Goal: Transaction & Acquisition: Download file/media

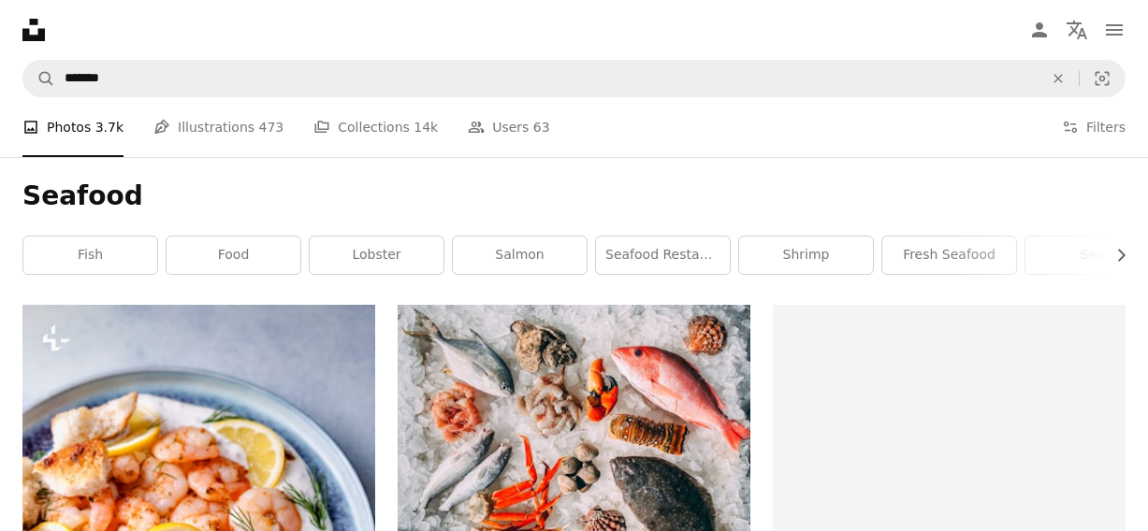
scroll to position [10786, 0]
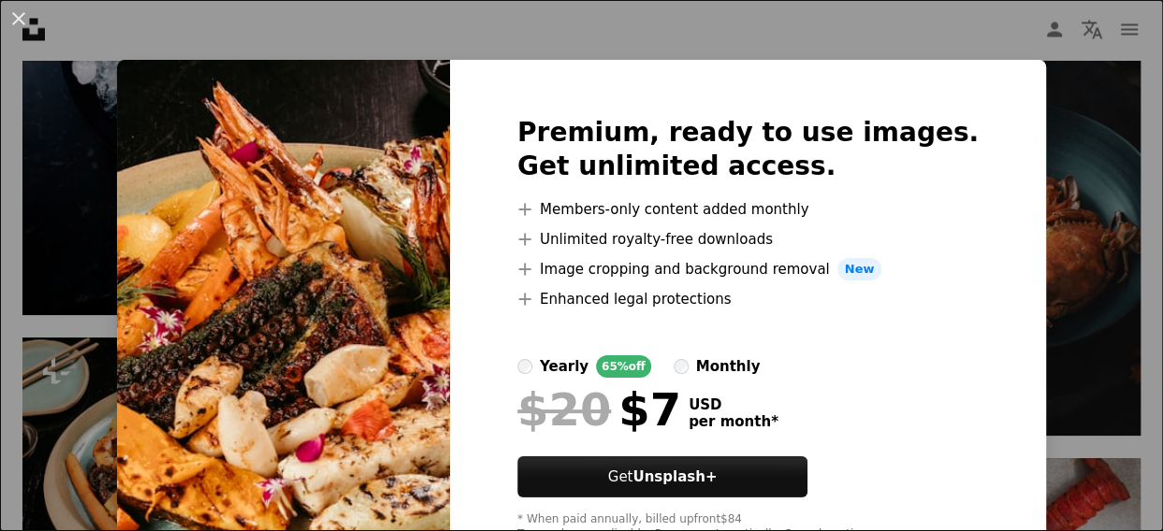
click at [1013, 176] on div "An X shape Premium, ready to use images. Get unlimited access. A plus sign Memb…" at bounding box center [581, 265] width 1163 height 531
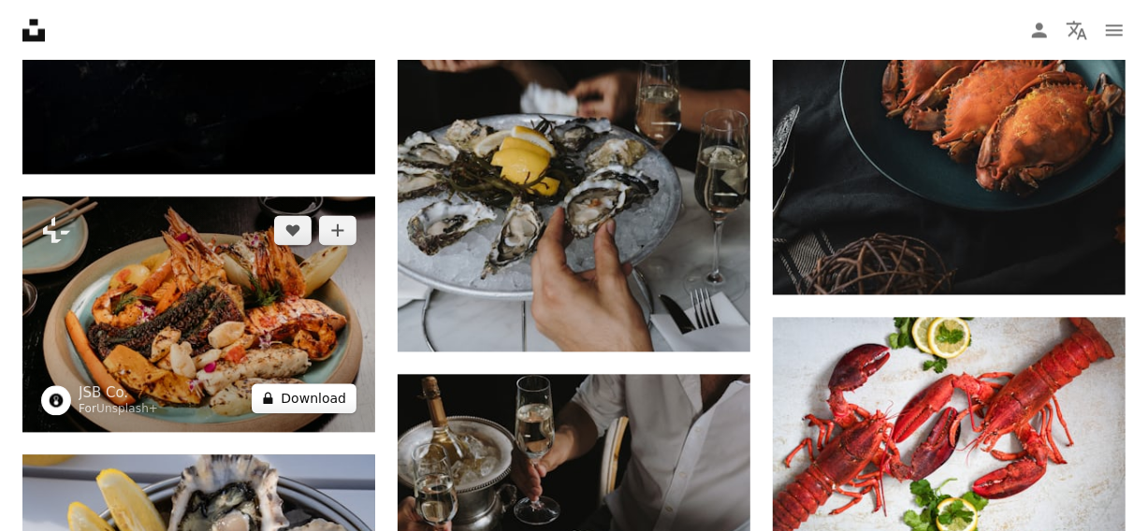
click at [326, 399] on button "A lock Download" at bounding box center [304, 399] width 105 height 30
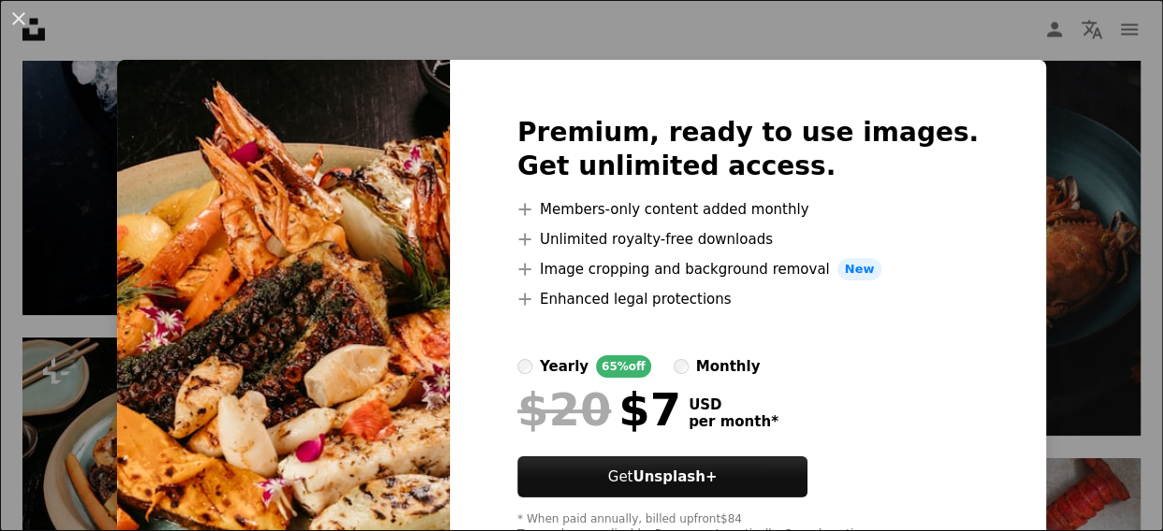
click at [1047, 109] on div "An X shape Premium, ready to use images. Get unlimited access. A plus sign Memb…" at bounding box center [581, 265] width 1163 height 531
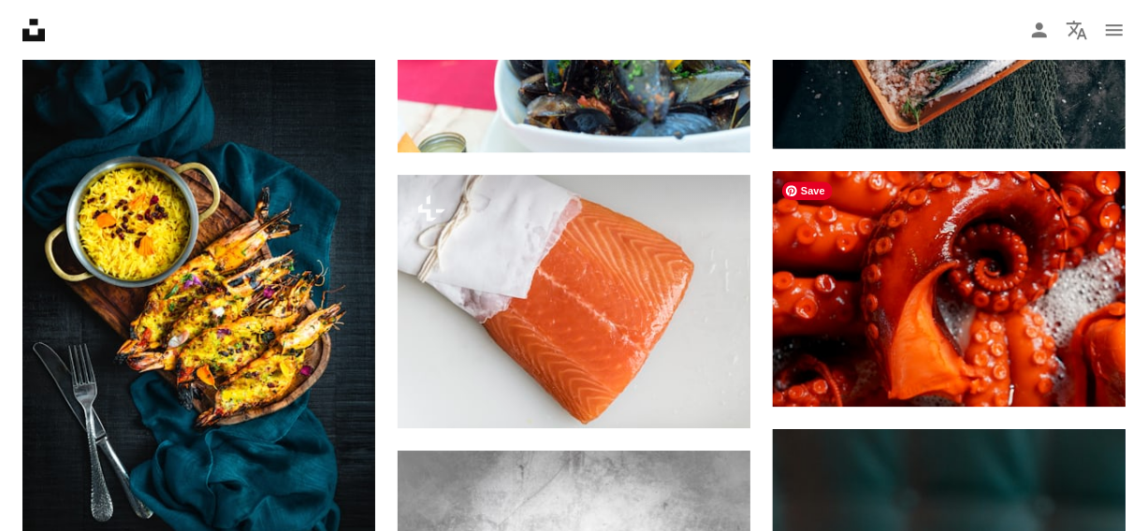
scroll to position [11815, 0]
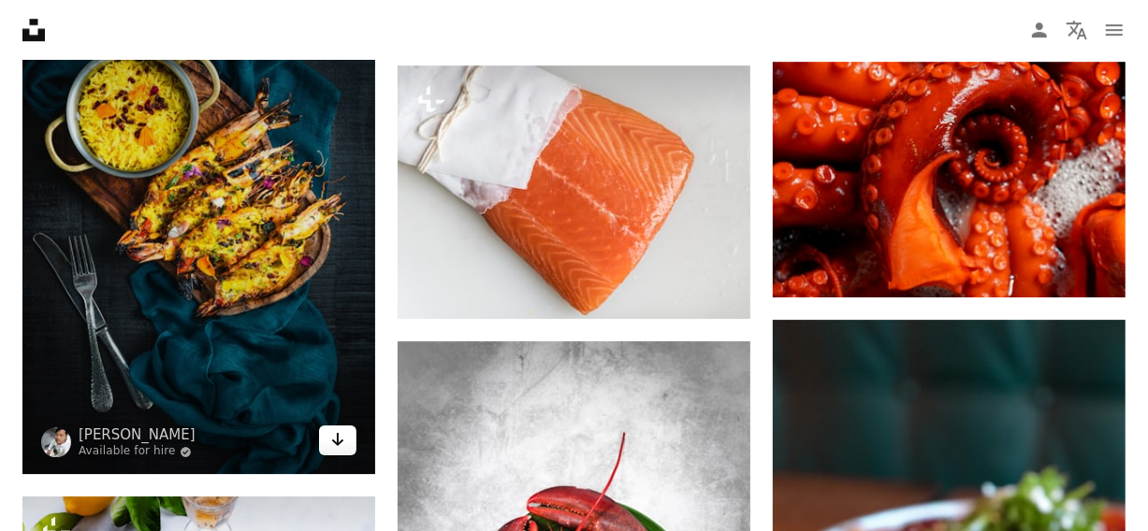
click at [337, 452] on link "Arrow pointing down" at bounding box center [337, 441] width 37 height 30
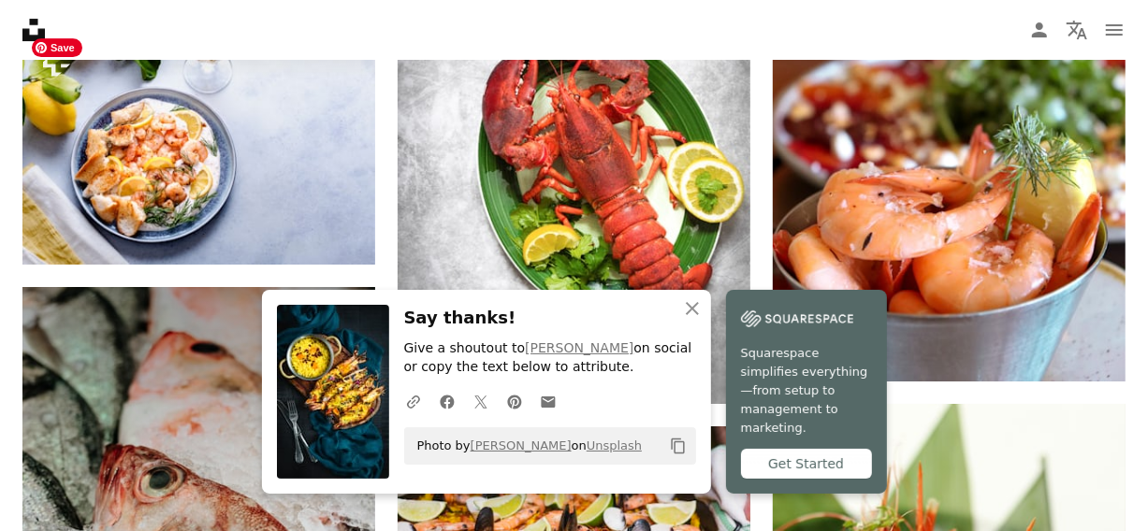
scroll to position [12283, 0]
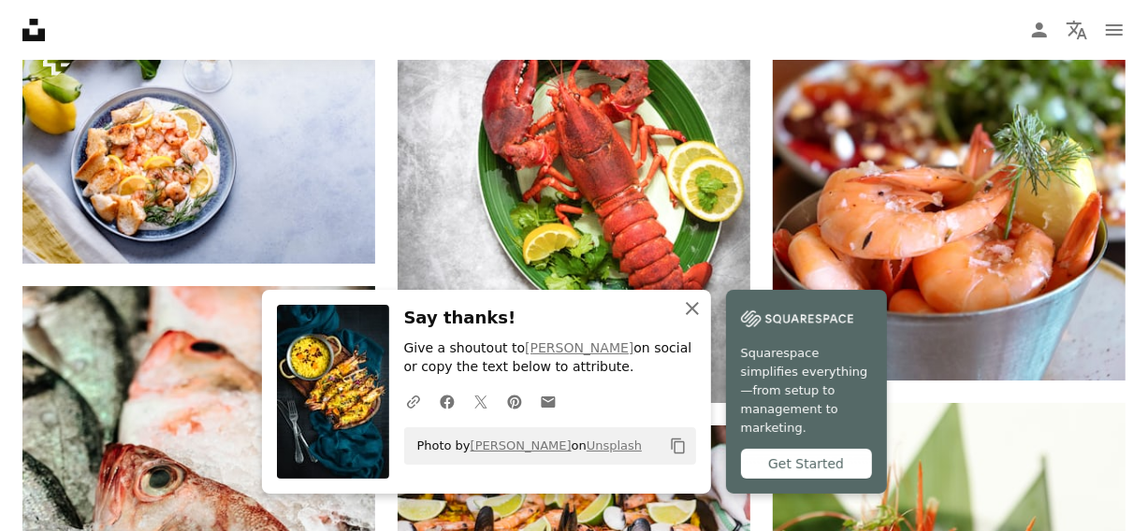
click at [691, 315] on icon "button" at bounding box center [692, 308] width 13 height 13
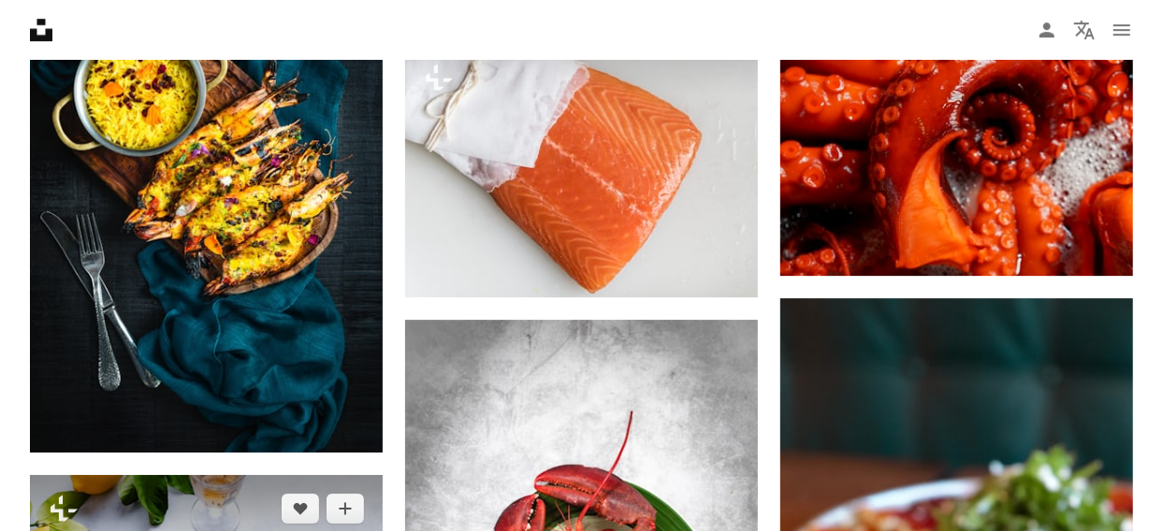
scroll to position [11815, 0]
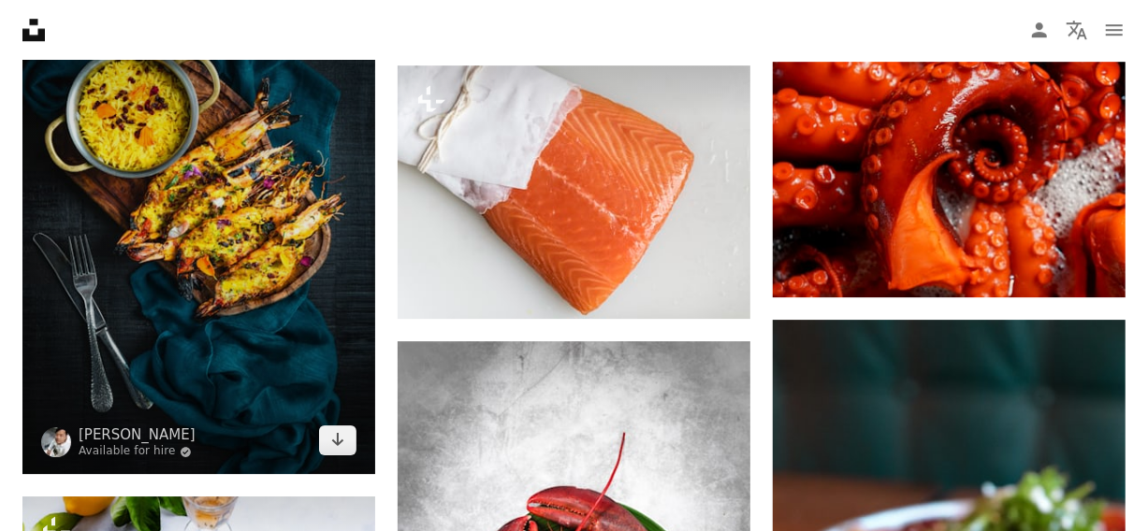
click at [269, 270] on img at bounding box center [198, 211] width 353 height 530
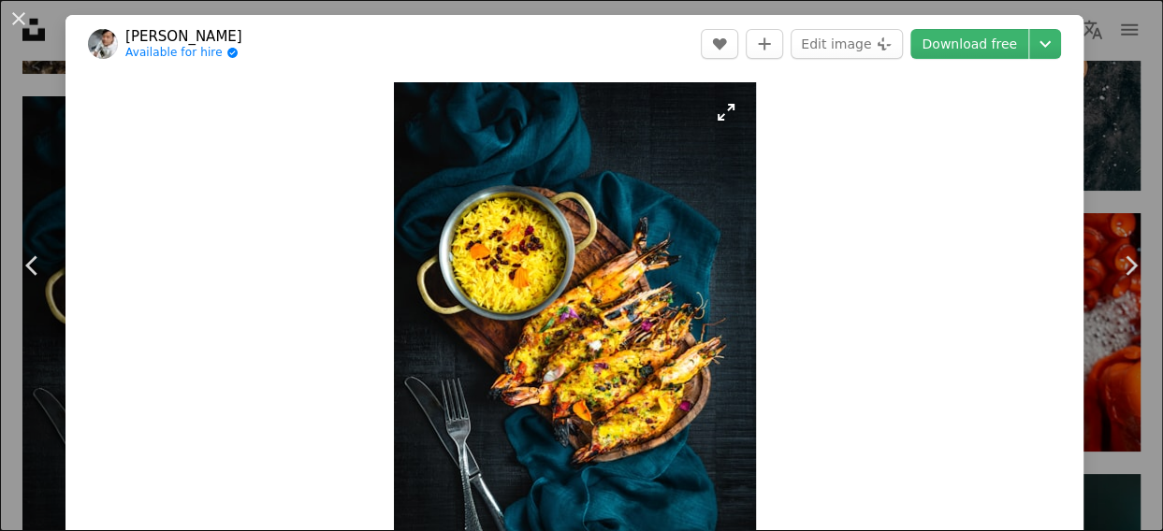
click at [525, 335] on img "Zoom in on this image" at bounding box center [575, 353] width 362 height 543
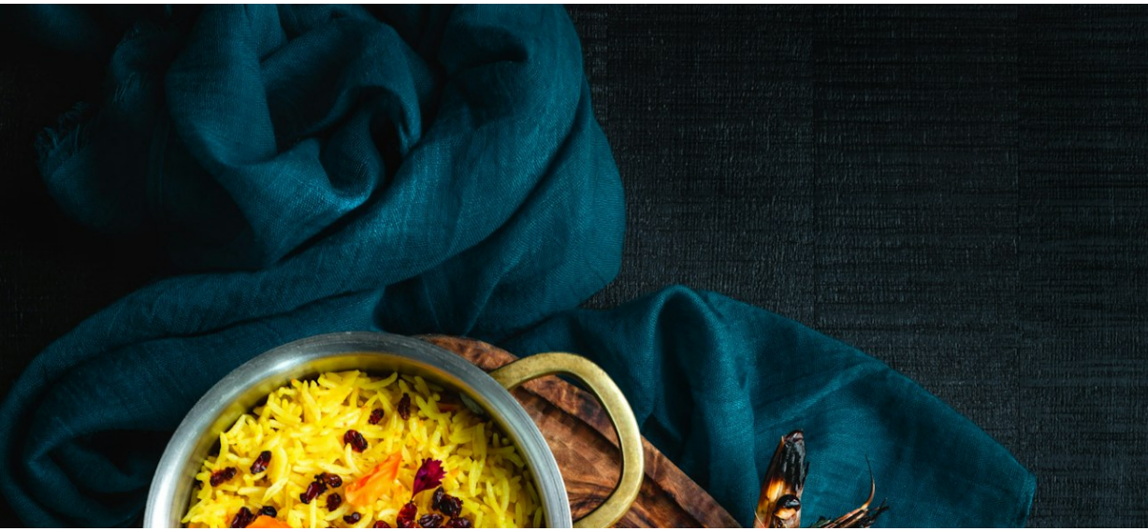
scroll to position [585, 0]
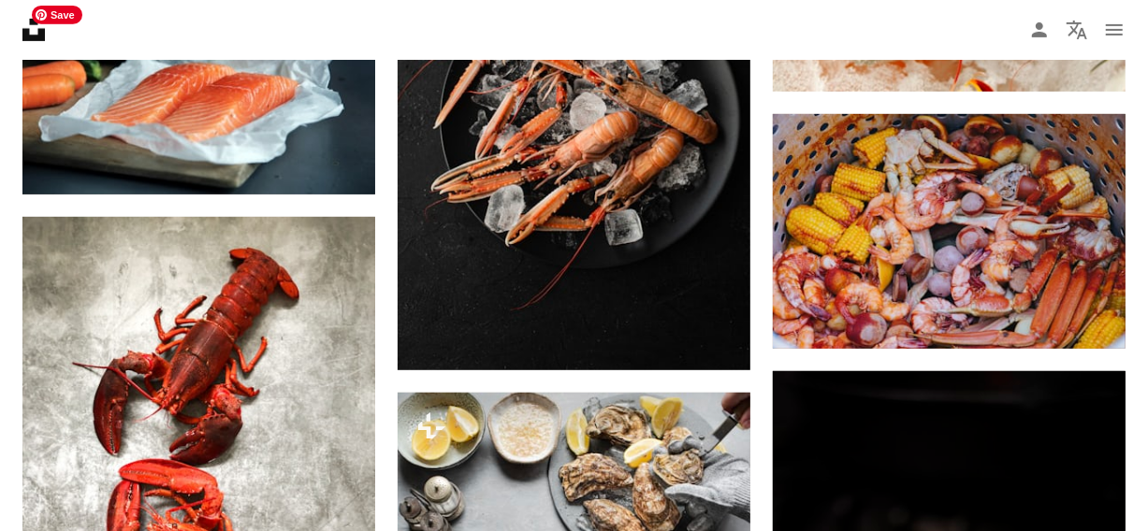
scroll to position [13125, 0]
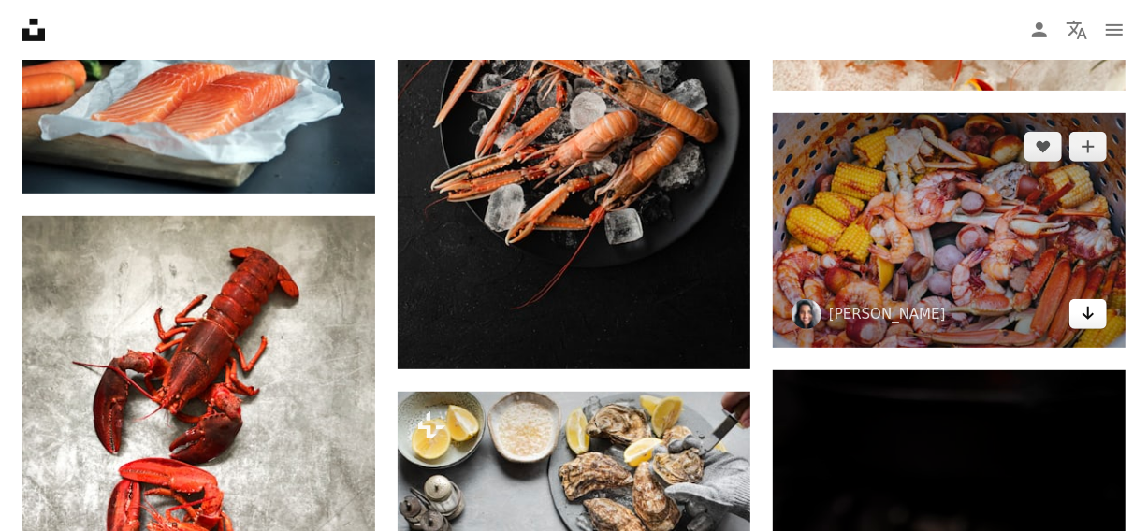
click at [1097, 320] on link "Arrow pointing down" at bounding box center [1088, 314] width 37 height 30
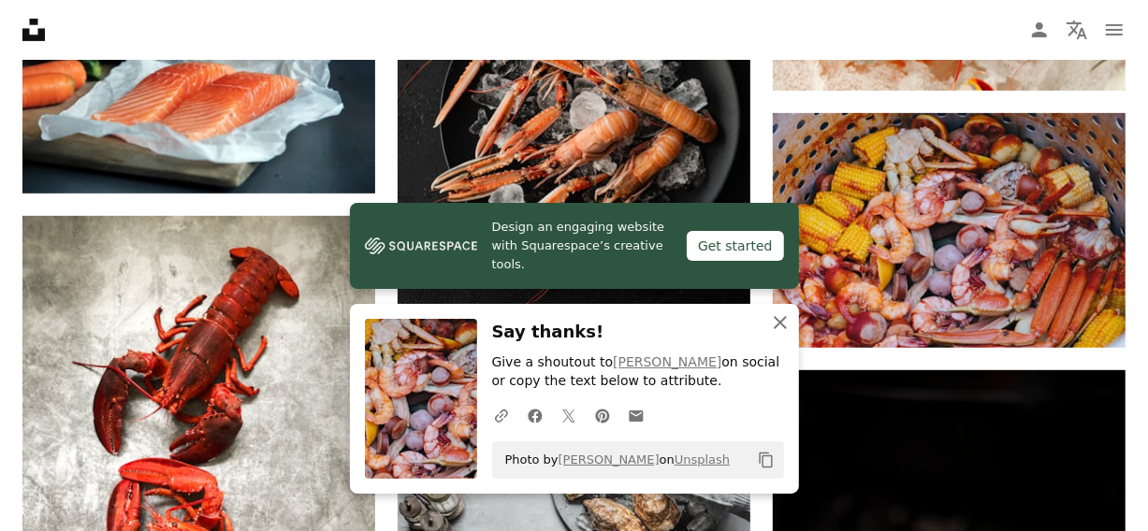
click at [778, 319] on icon "An X shape" at bounding box center [780, 323] width 22 height 22
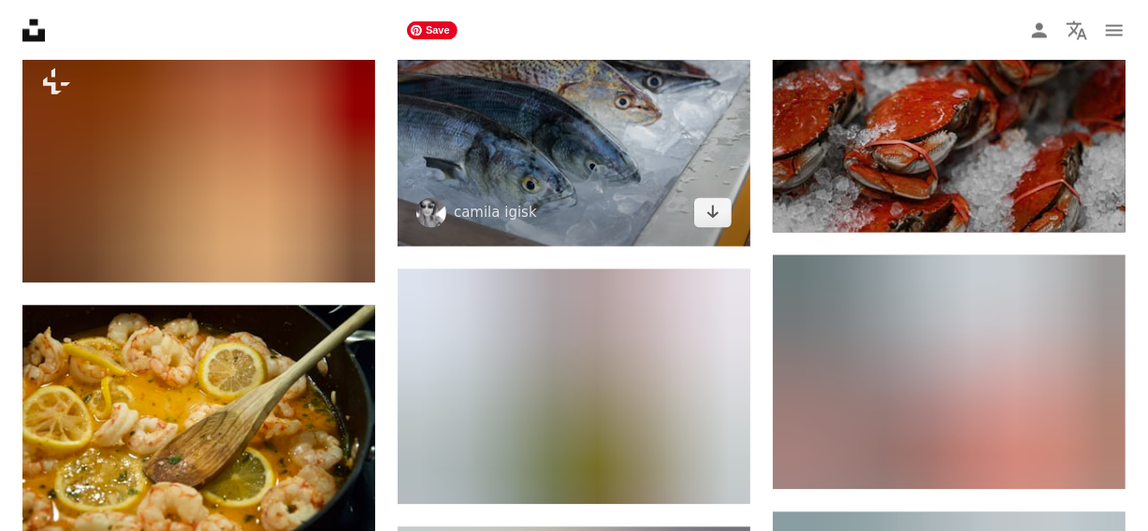
scroll to position [14903, 0]
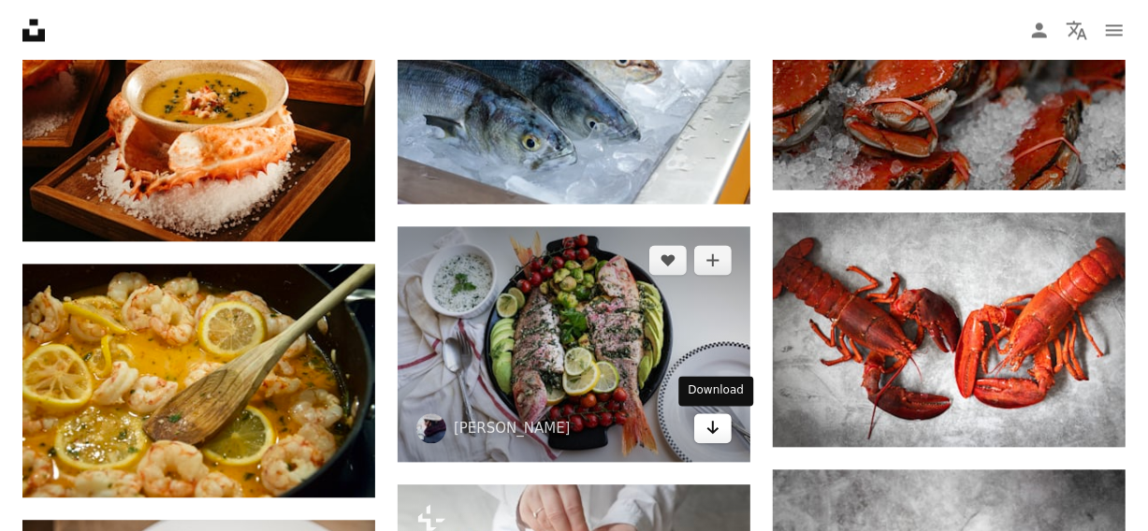
click at [706, 427] on icon "Arrow pointing down" at bounding box center [713, 427] width 15 height 22
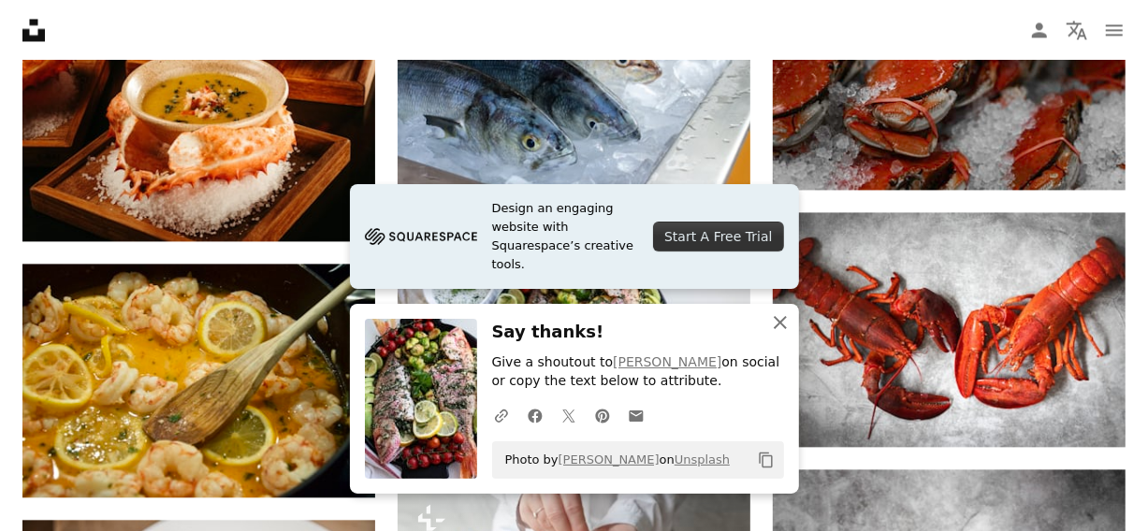
click at [777, 324] on icon "button" at bounding box center [780, 322] width 13 height 13
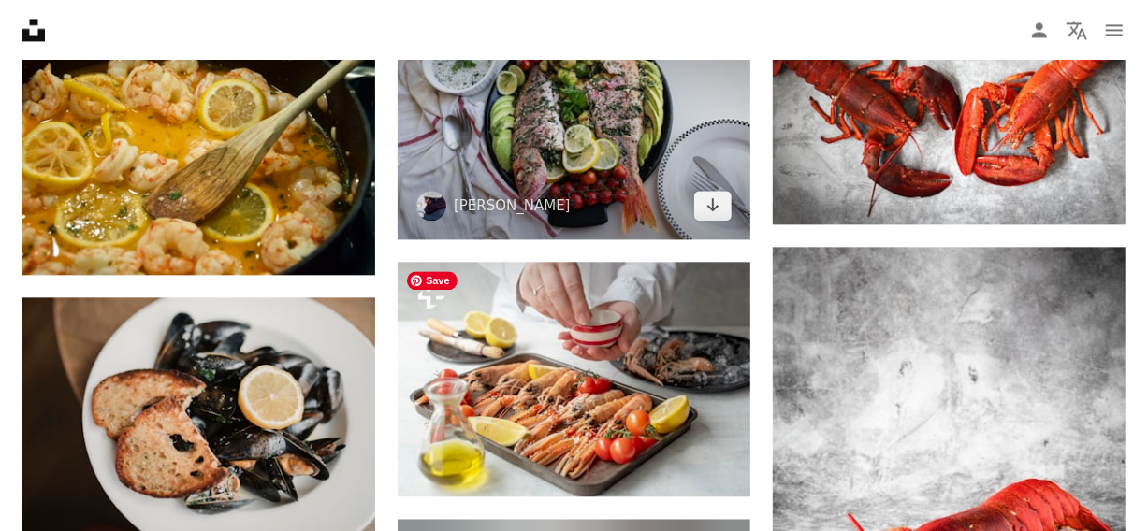
scroll to position [15277, 0]
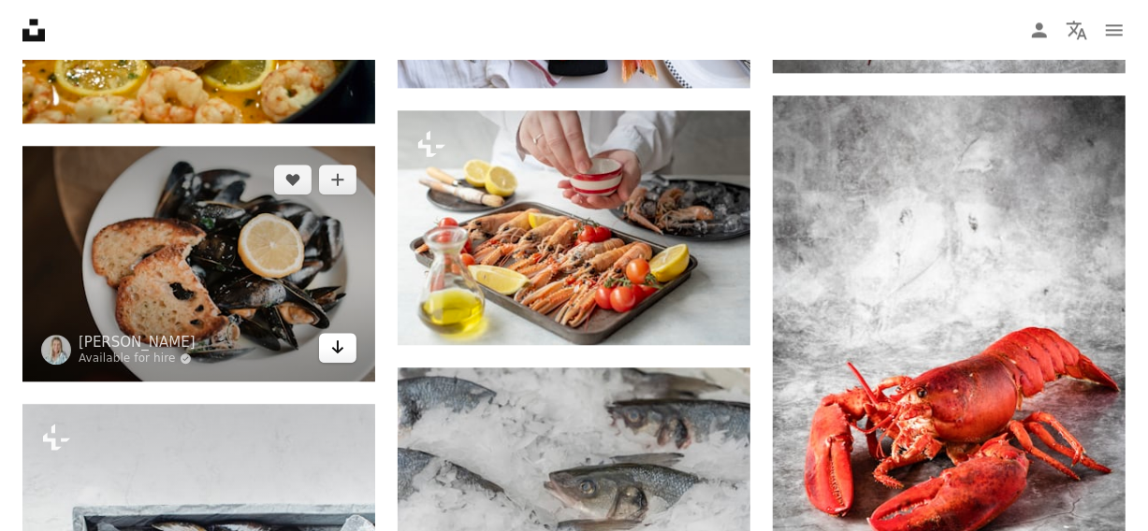
click at [337, 354] on icon "Arrow pointing down" at bounding box center [337, 347] width 15 height 22
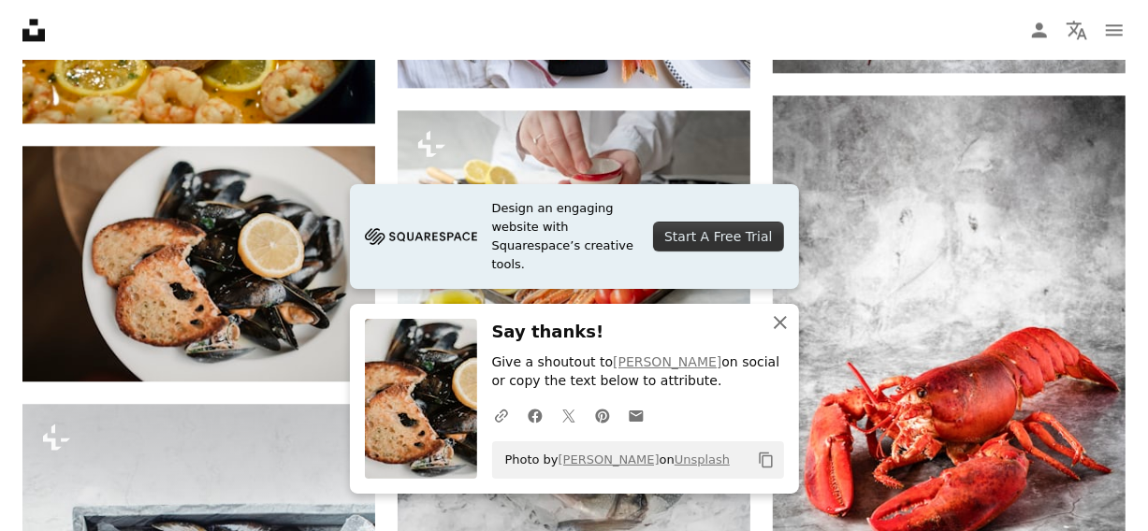
click at [783, 323] on icon "An X shape" at bounding box center [780, 323] width 22 height 22
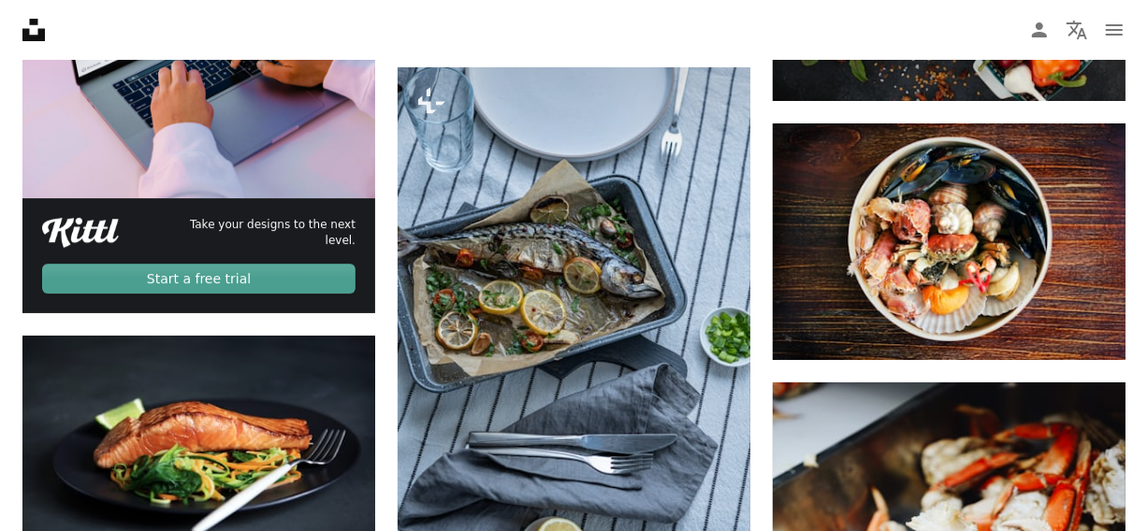
scroll to position [4117, 0]
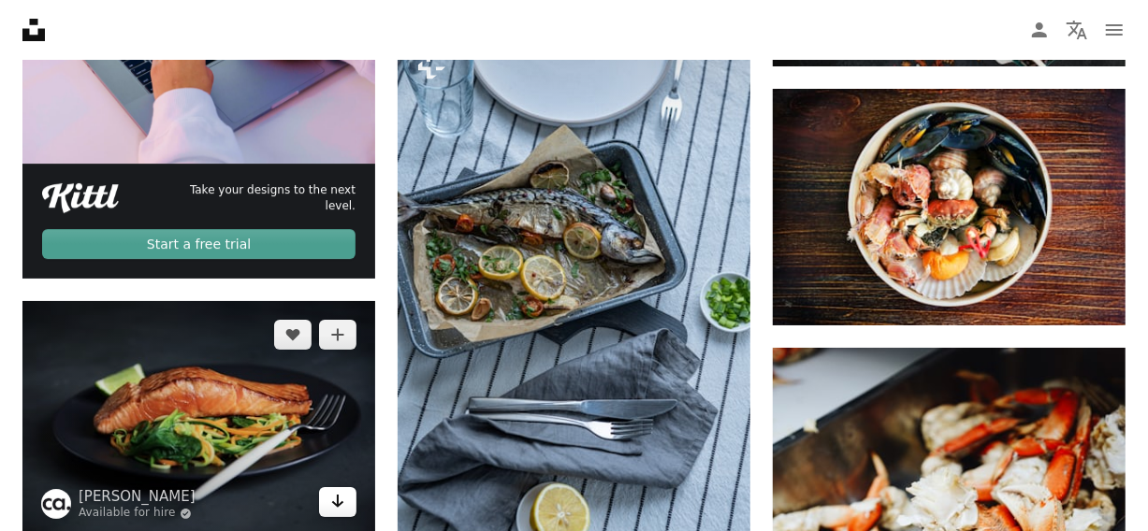
click at [344, 509] on icon "Arrow pointing down" at bounding box center [337, 501] width 15 height 22
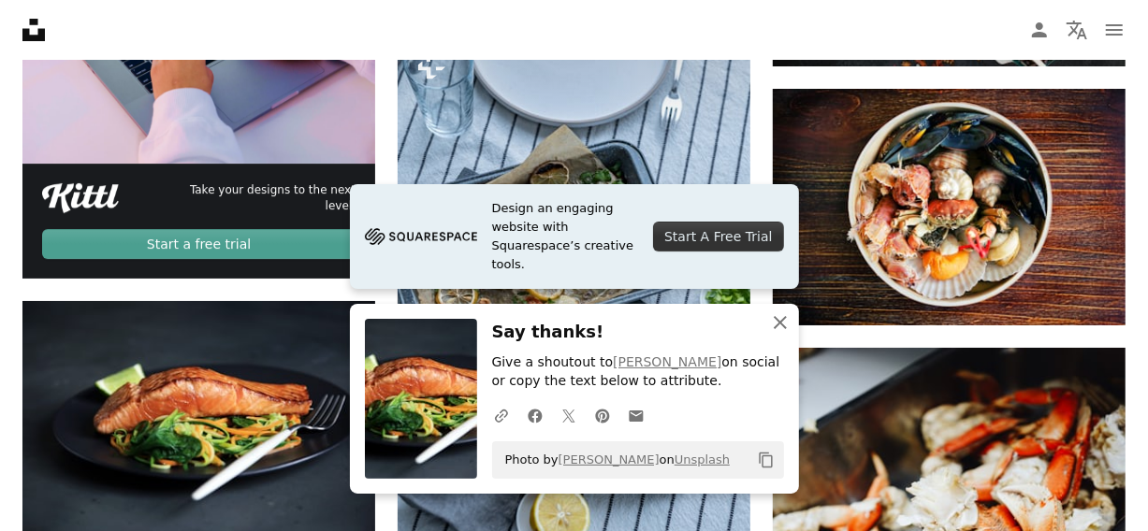
click at [778, 319] on icon "An X shape" at bounding box center [780, 323] width 22 height 22
